Goal: Navigation & Orientation: Understand site structure

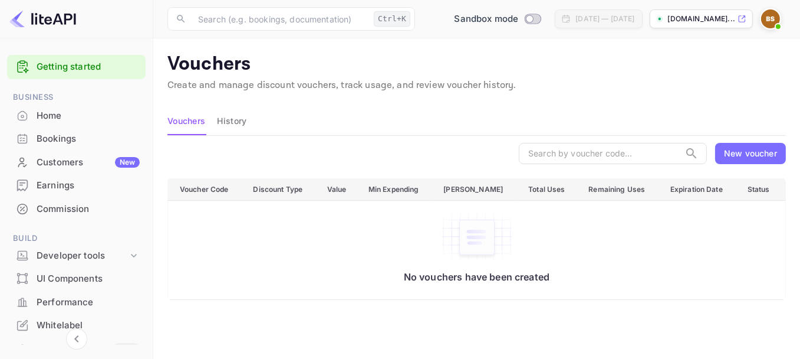
click at [286, 251] on div "No vouchers have been created" at bounding box center [477, 247] width 594 height 70
click at [222, 125] on button "History" at bounding box center [231, 121] width 29 height 28
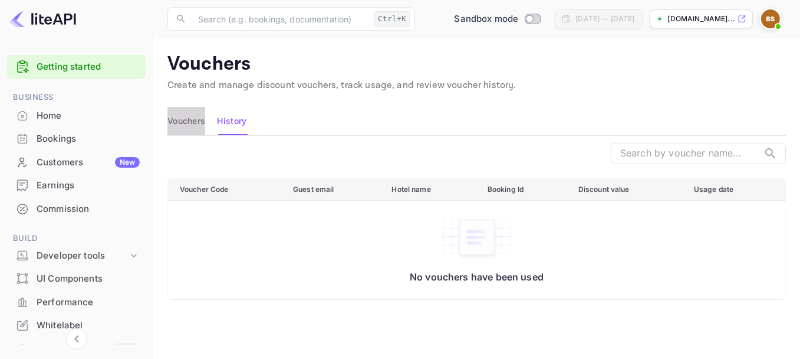
click at [187, 122] on button "Vouchers" at bounding box center [187, 121] width 38 height 28
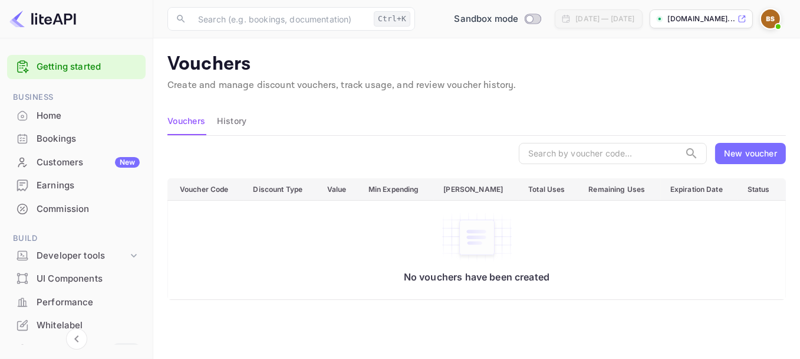
click at [169, 156] on div "​ New voucher" at bounding box center [477, 153] width 619 height 21
click at [157, 166] on main "Vouchers Create and manage discount vouchers, track usage, and review voucher h…" at bounding box center [476, 291] width 647 height 506
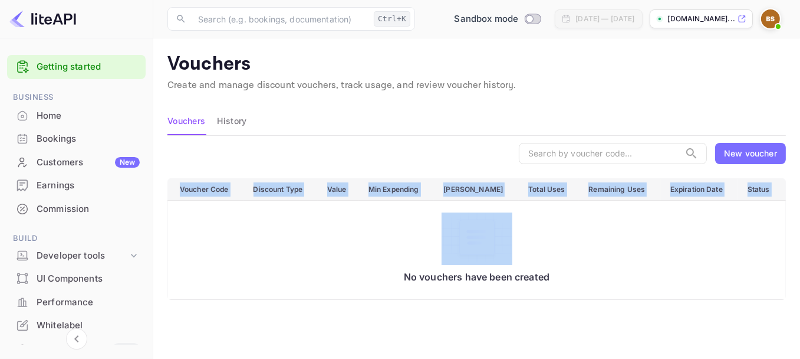
drag, startPoint x: 157, startPoint y: 166, endPoint x: 223, endPoint y: 225, distance: 88.5
click at [223, 225] on main "Vouchers Create and manage discount vouchers, track usage, and review voucher h…" at bounding box center [476, 291] width 647 height 506
click at [223, 225] on div "No vouchers have been created" at bounding box center [477, 247] width 594 height 70
drag, startPoint x: 166, startPoint y: 188, endPoint x: 234, endPoint y: 224, distance: 77.0
click at [234, 224] on main "Vouchers Create and manage discount vouchers, track usage, and review voucher h…" at bounding box center [476, 291] width 647 height 506
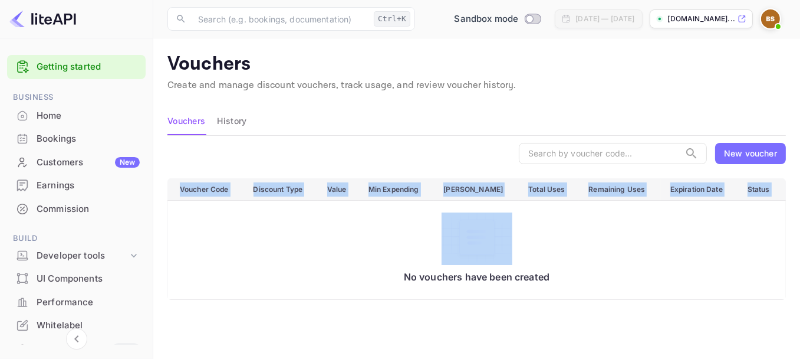
click at [234, 224] on div "No vouchers have been created" at bounding box center [477, 247] width 594 height 70
drag, startPoint x: 157, startPoint y: 178, endPoint x: 186, endPoint y: 234, distance: 63.6
click at [186, 234] on main "Vouchers Create and manage discount vouchers, track usage, and review voucher h…" at bounding box center [476, 291] width 647 height 506
click at [186, 234] on div "No vouchers have been created" at bounding box center [477, 247] width 594 height 70
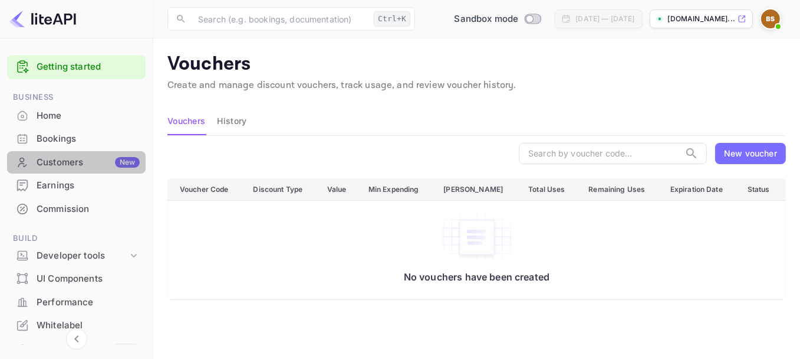
click at [100, 160] on div "Customers New" at bounding box center [88, 163] width 103 height 14
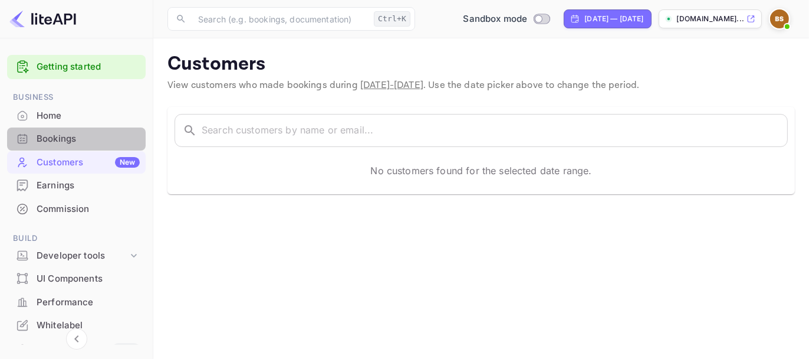
click at [83, 137] on div "Bookings" at bounding box center [88, 139] width 103 height 14
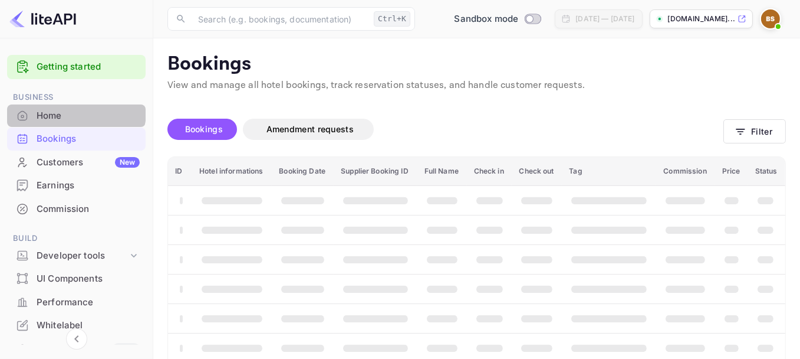
click at [71, 111] on div "Home" at bounding box center [88, 116] width 103 height 14
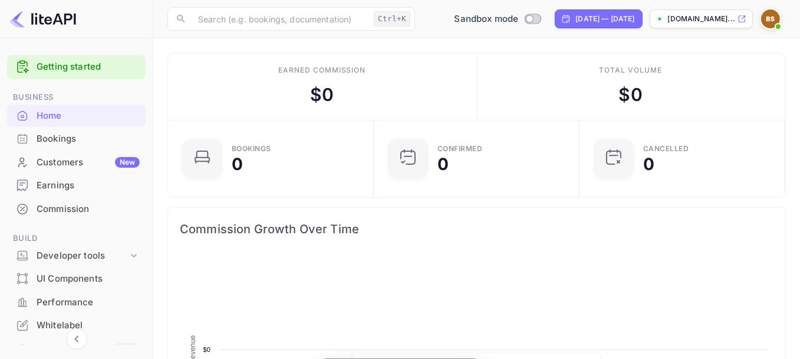
scroll to position [183, 190]
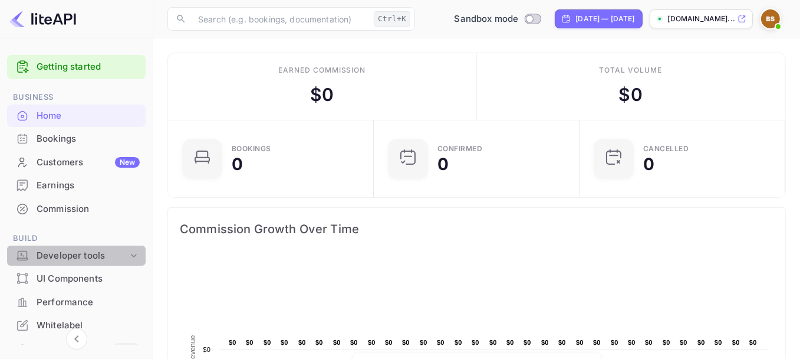
click at [106, 254] on div "Developer tools" at bounding box center [82, 256] width 91 height 14
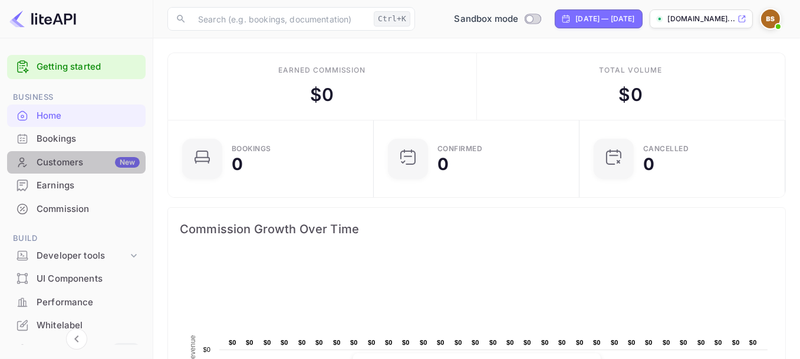
click at [73, 166] on div "Customers New" at bounding box center [88, 163] width 103 height 14
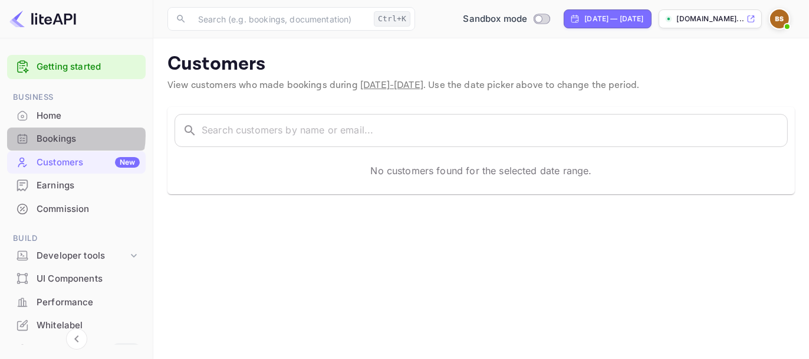
click at [69, 136] on div "Bookings" at bounding box center [88, 139] width 103 height 14
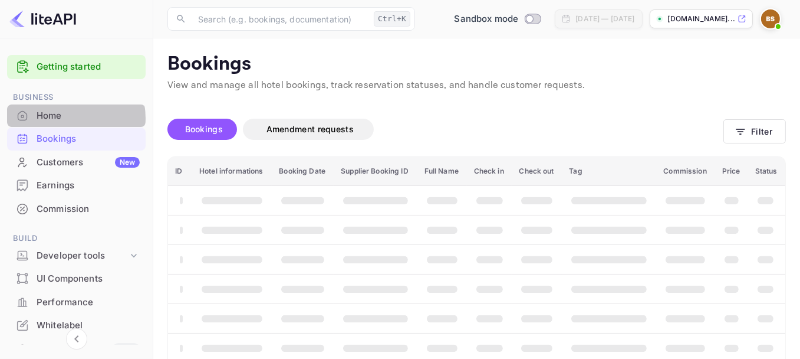
click at [69, 118] on div "Home" at bounding box center [88, 116] width 103 height 14
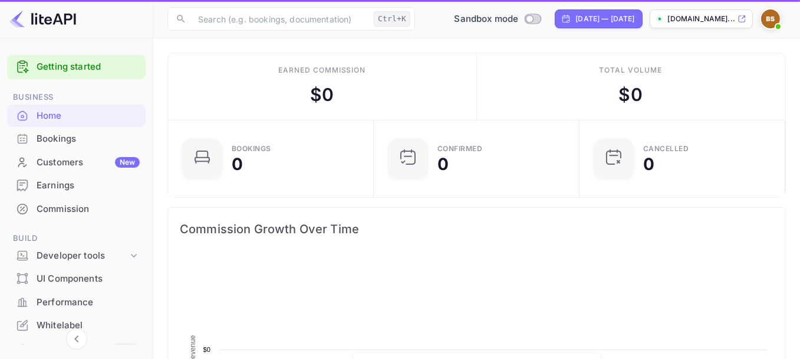
scroll to position [183, 190]
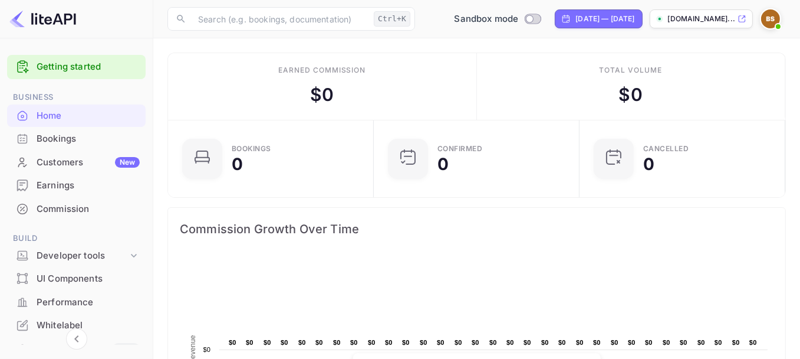
click at [240, 92] on div "Earned commission $ 0" at bounding box center [322, 86] width 309 height 67
click at [86, 254] on div "Developer tools" at bounding box center [82, 256] width 91 height 14
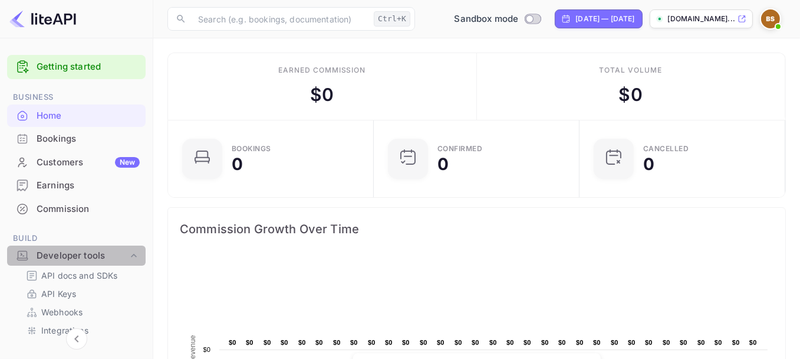
click at [86, 254] on div "Developer tools" at bounding box center [82, 256] width 91 height 14
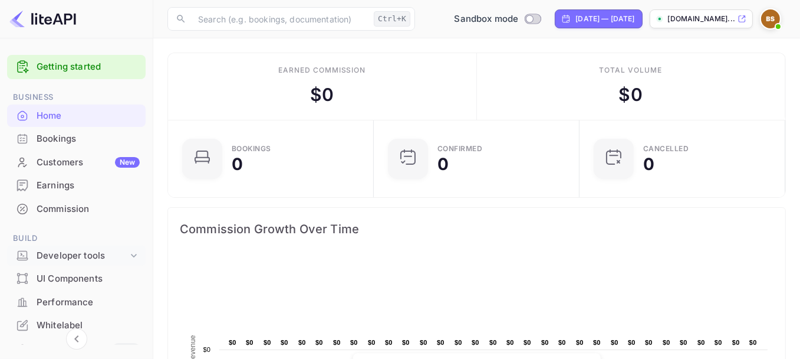
scroll to position [35, 0]
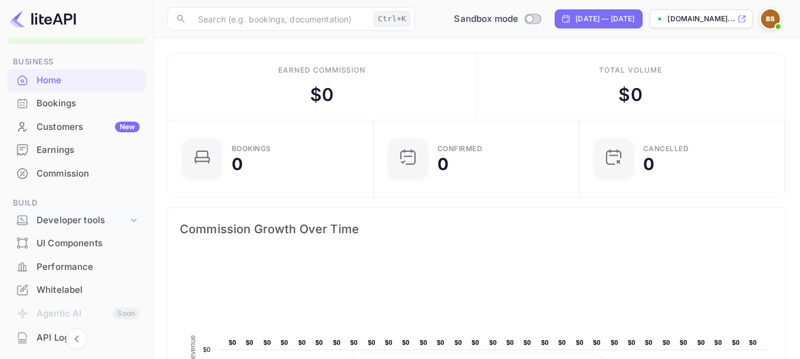
click at [86, 210] on ul "Getting started Business Home Bookings Customers New Earnings Commission Build …" at bounding box center [76, 266] width 139 height 503
click at [86, 210] on div "Developer tools" at bounding box center [76, 220] width 139 height 21
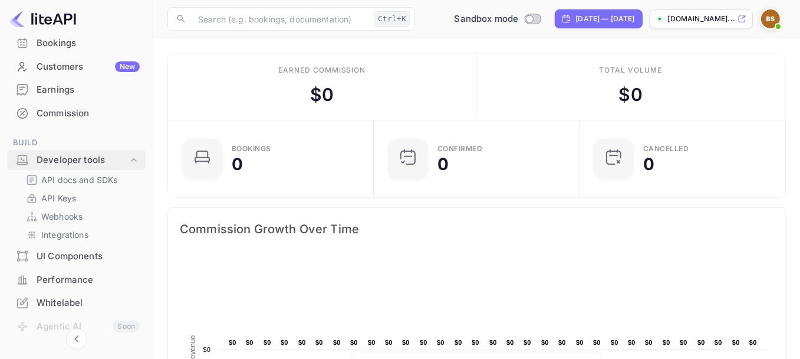
scroll to position [101, 0]
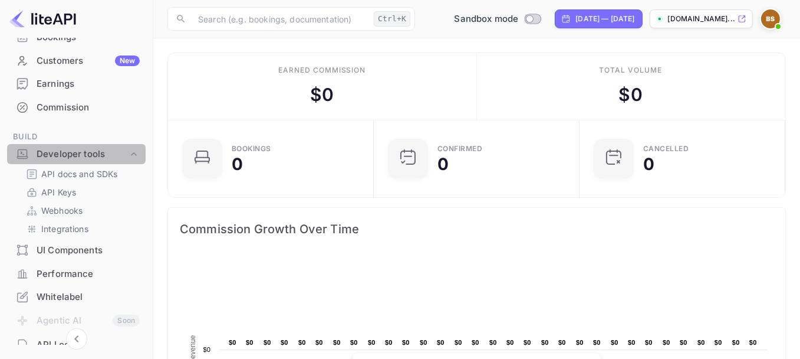
click at [88, 157] on div "Developer tools" at bounding box center [82, 154] width 91 height 14
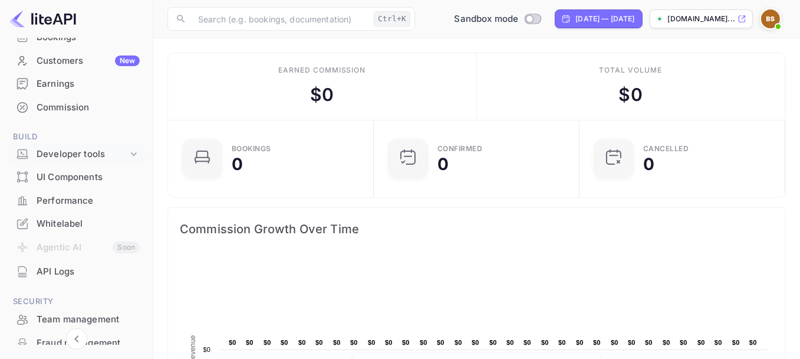
scroll to position [0, 0]
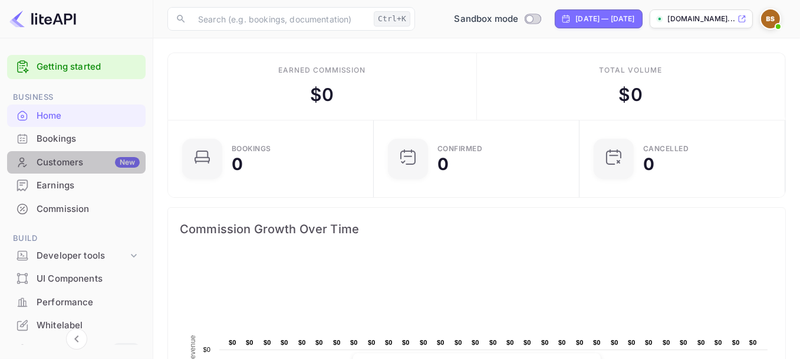
click at [86, 165] on div "Customers New" at bounding box center [88, 163] width 103 height 14
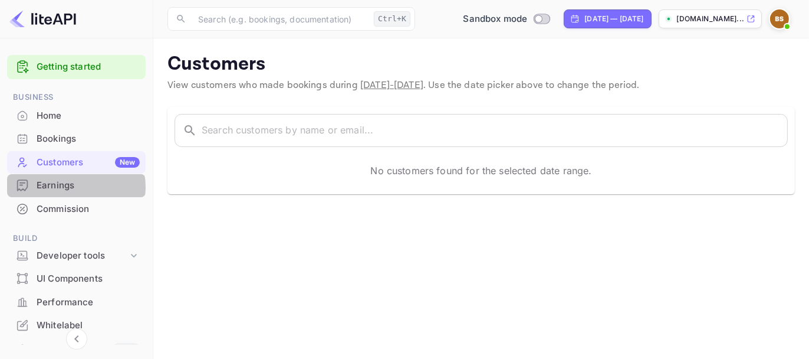
click at [72, 187] on div "Earnings" at bounding box center [88, 186] width 103 height 14
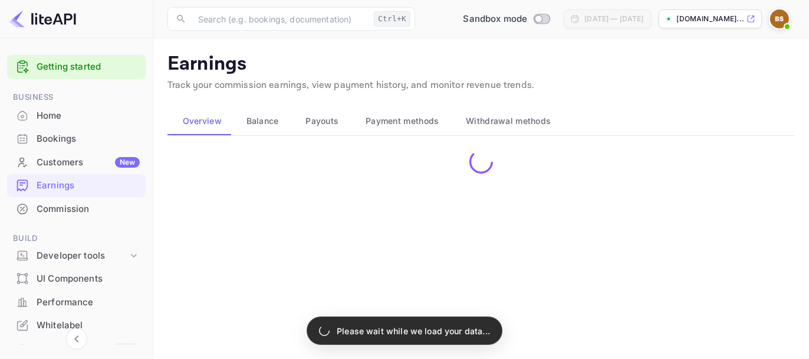
click at [69, 129] on div "Bookings" at bounding box center [76, 138] width 139 height 23
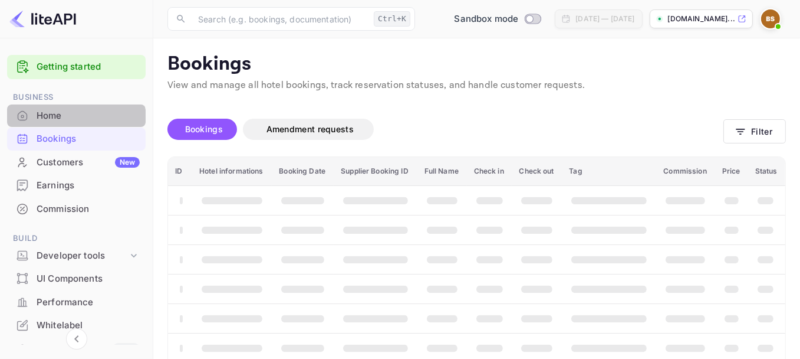
click at [69, 119] on div "Home" at bounding box center [88, 116] width 103 height 14
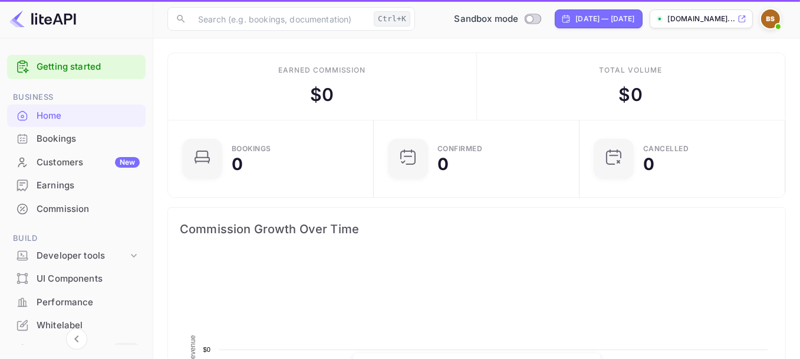
scroll to position [183, 190]
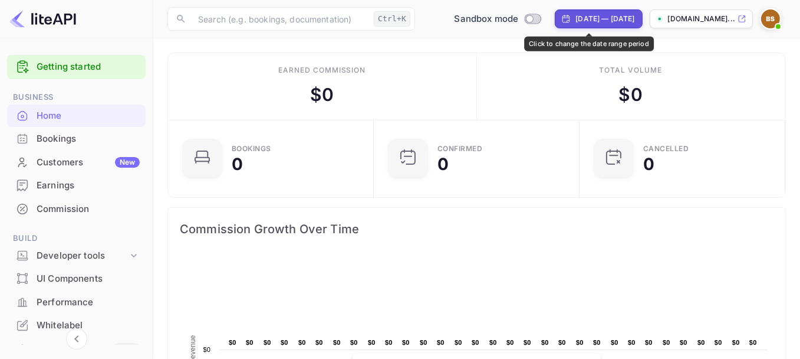
click at [579, 20] on div "[DATE] — [DATE]" at bounding box center [605, 19] width 59 height 11
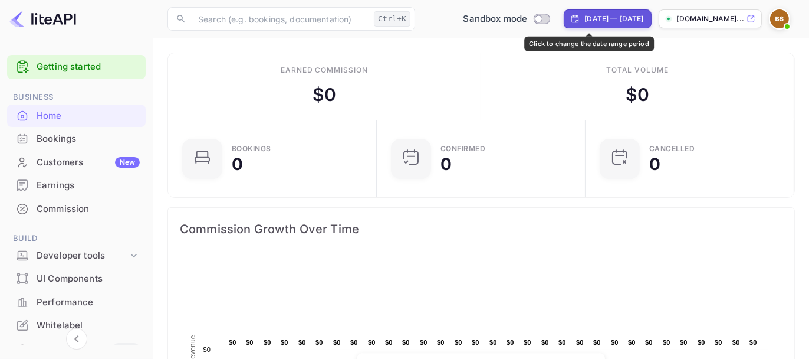
select select "7"
select select "2025"
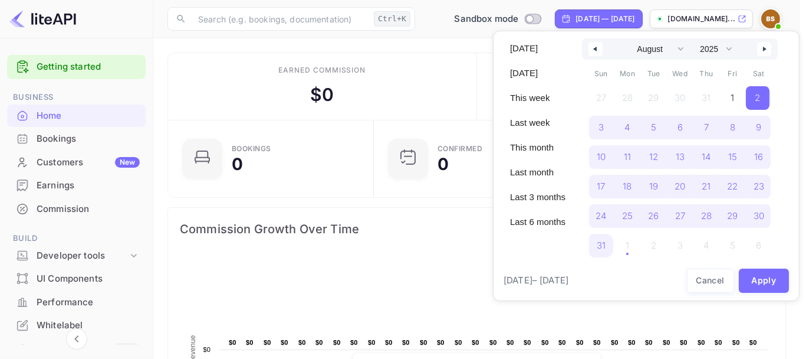
click at [579, 20] on div at bounding box center [404, 179] width 809 height 359
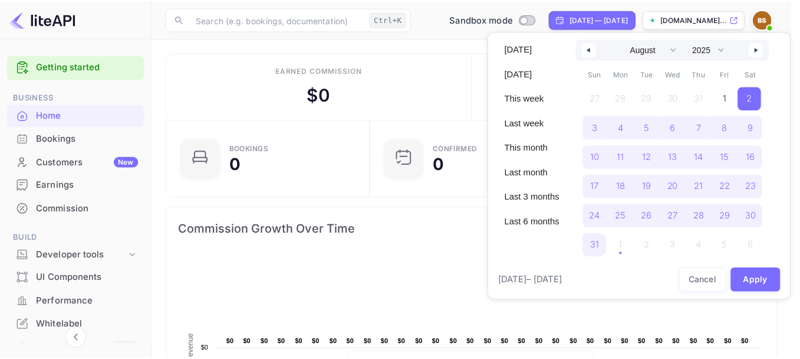
scroll to position [9, 9]
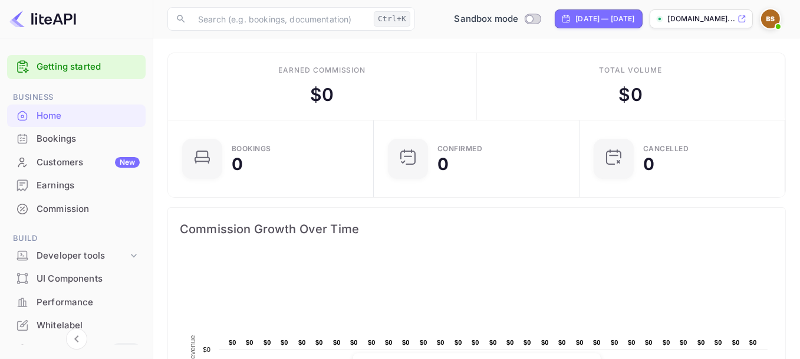
click at [740, 17] on icon at bounding box center [742, 19] width 9 height 8
